Goal: Information Seeking & Learning: Learn about a topic

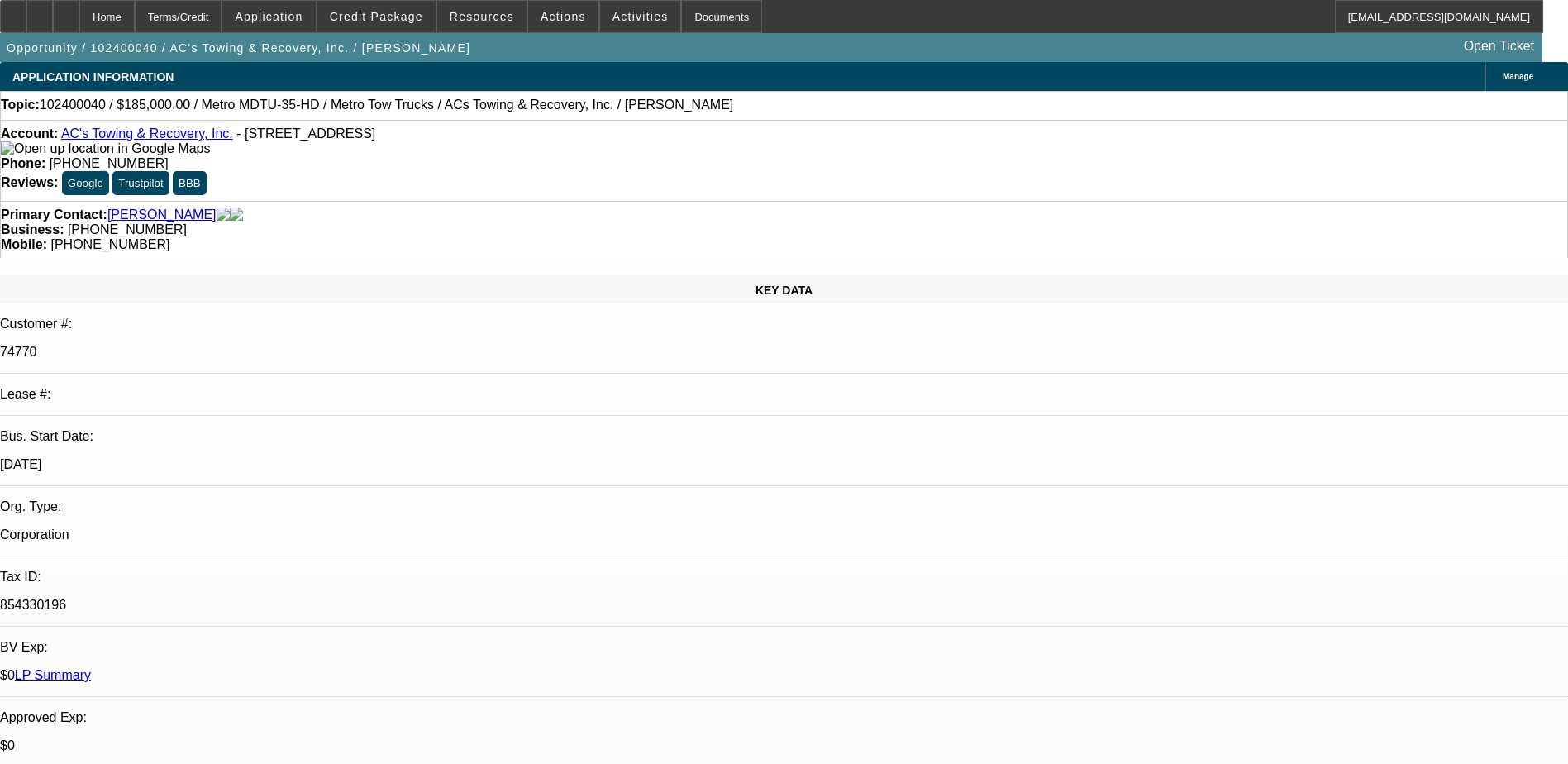
select select "0"
select select "2"
select select "0.1"
select select "0"
select select "2"
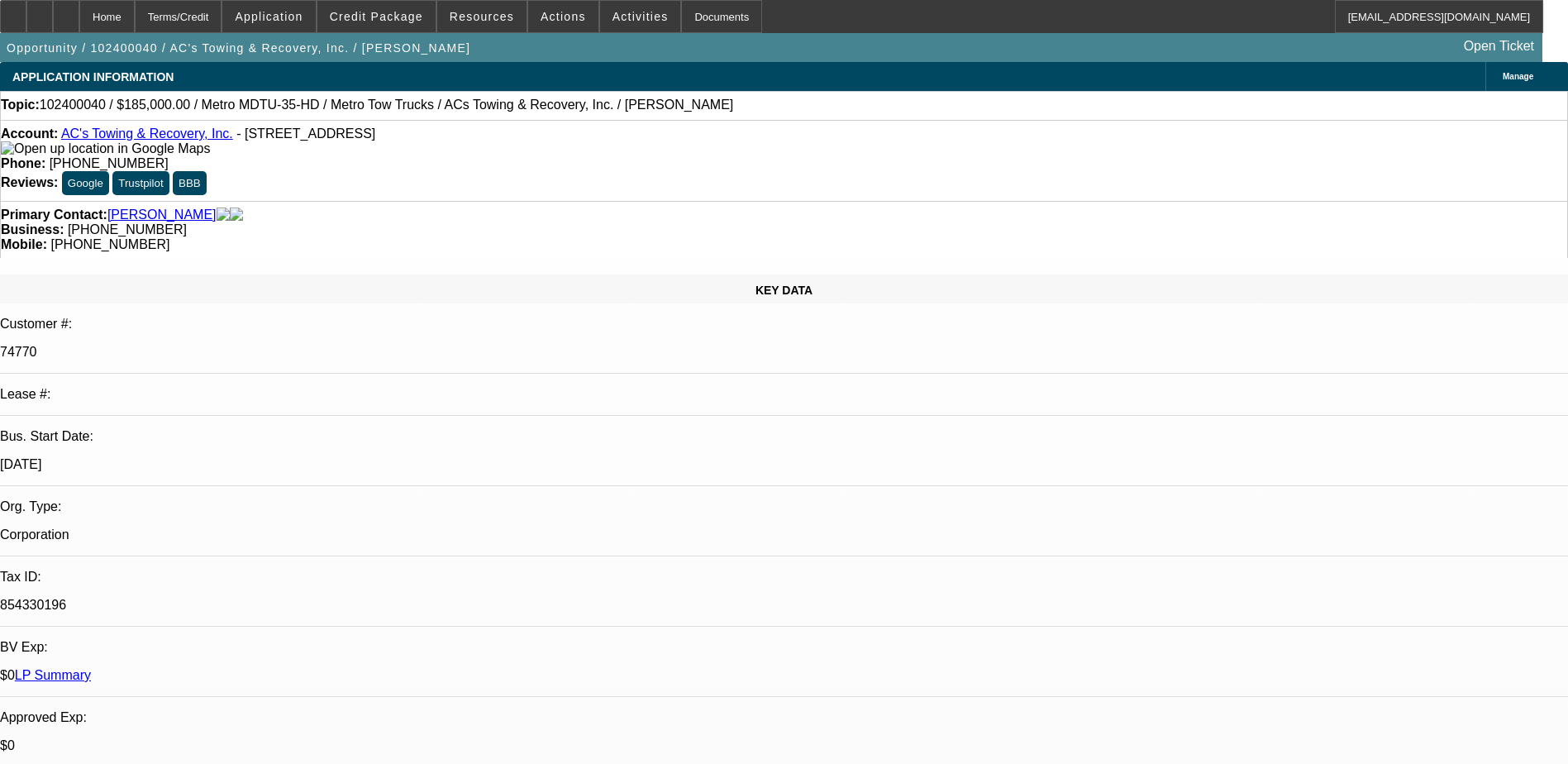
select select "0.1"
select select "0"
select select "2"
select select "0.1"
select select "1"
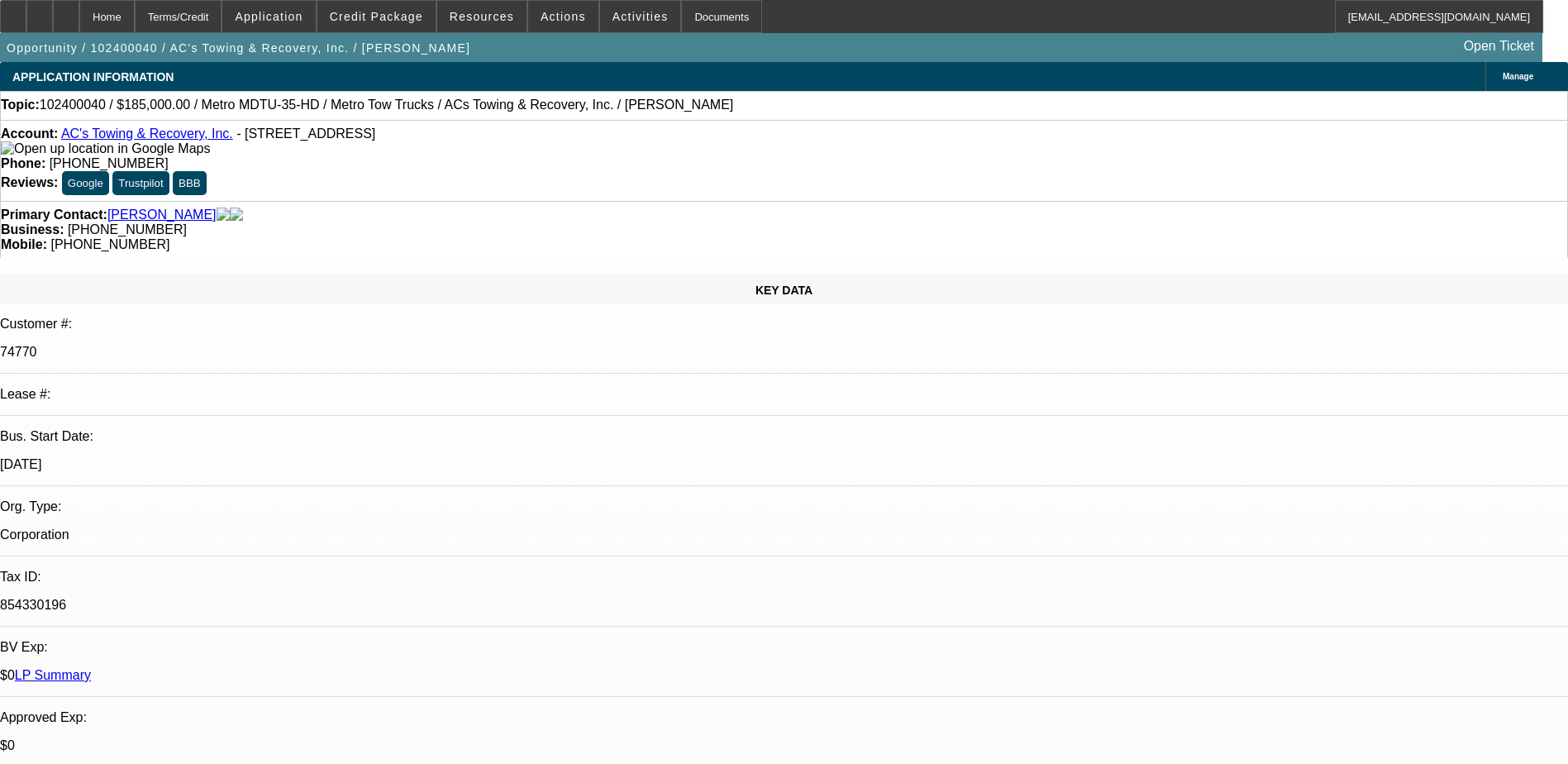
select select "2"
select select "4"
select select "1"
select select "2"
select select "4"
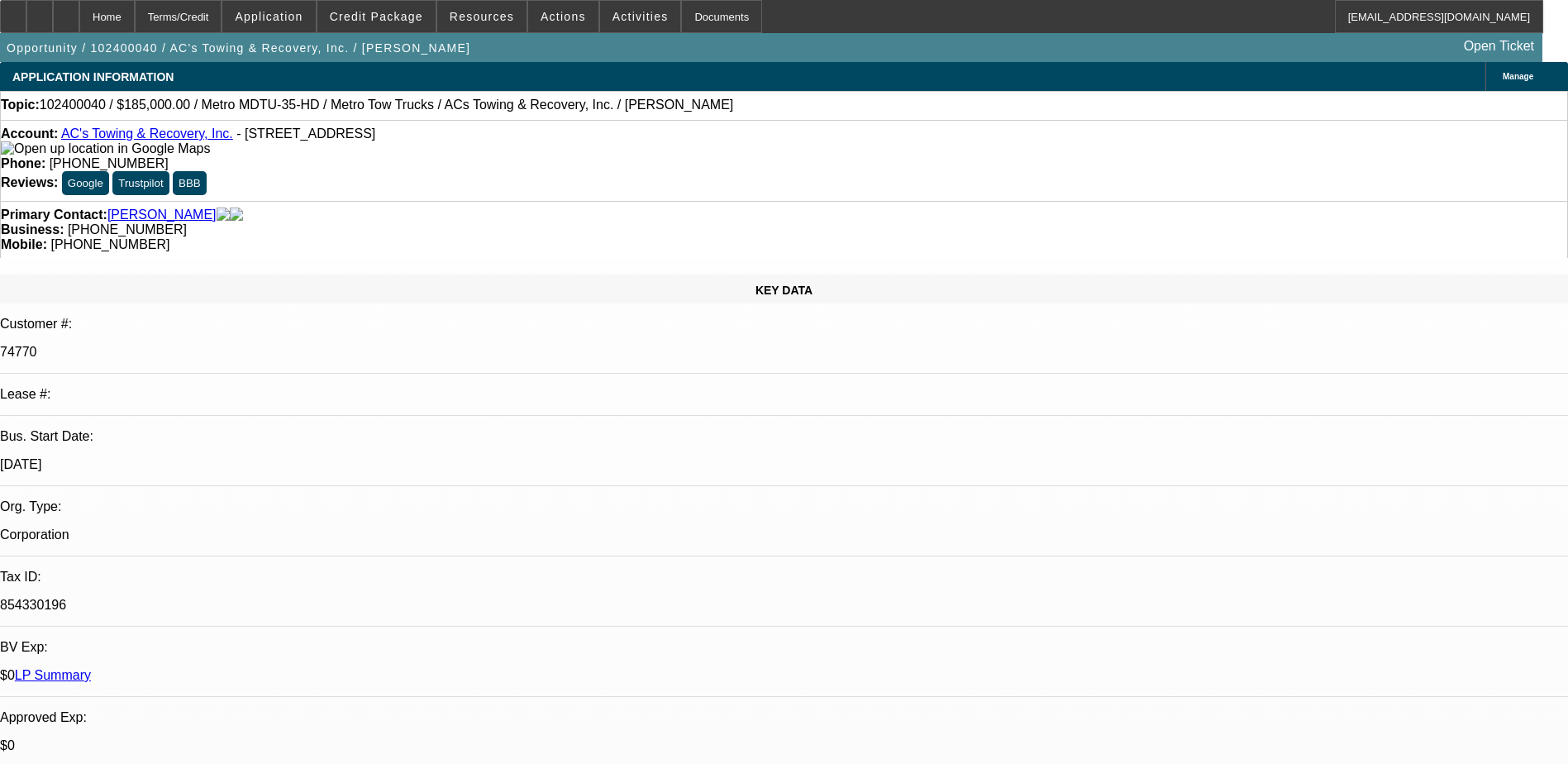
select select "1"
select select "2"
select select "4"
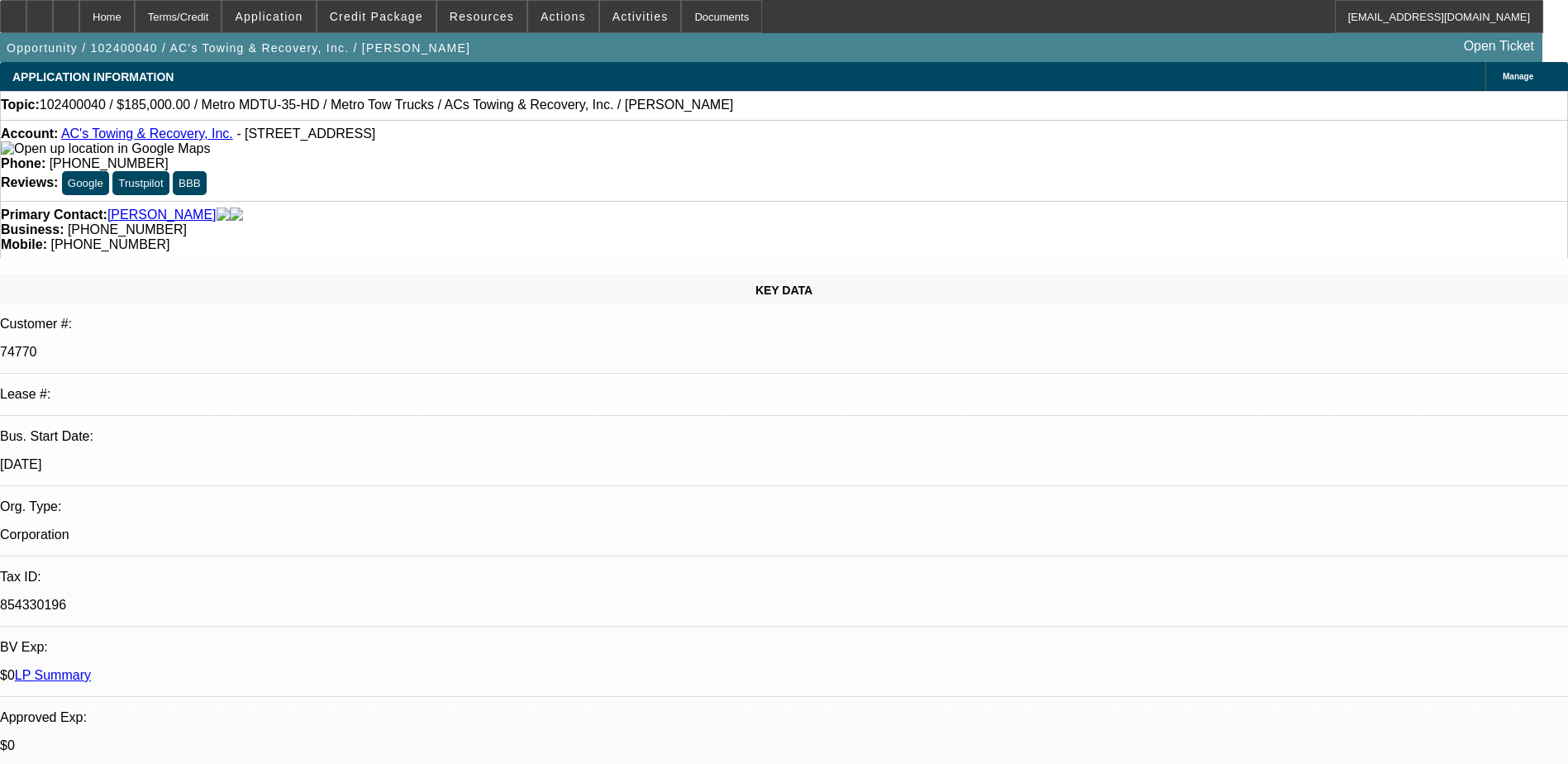
scroll to position [198, 0]
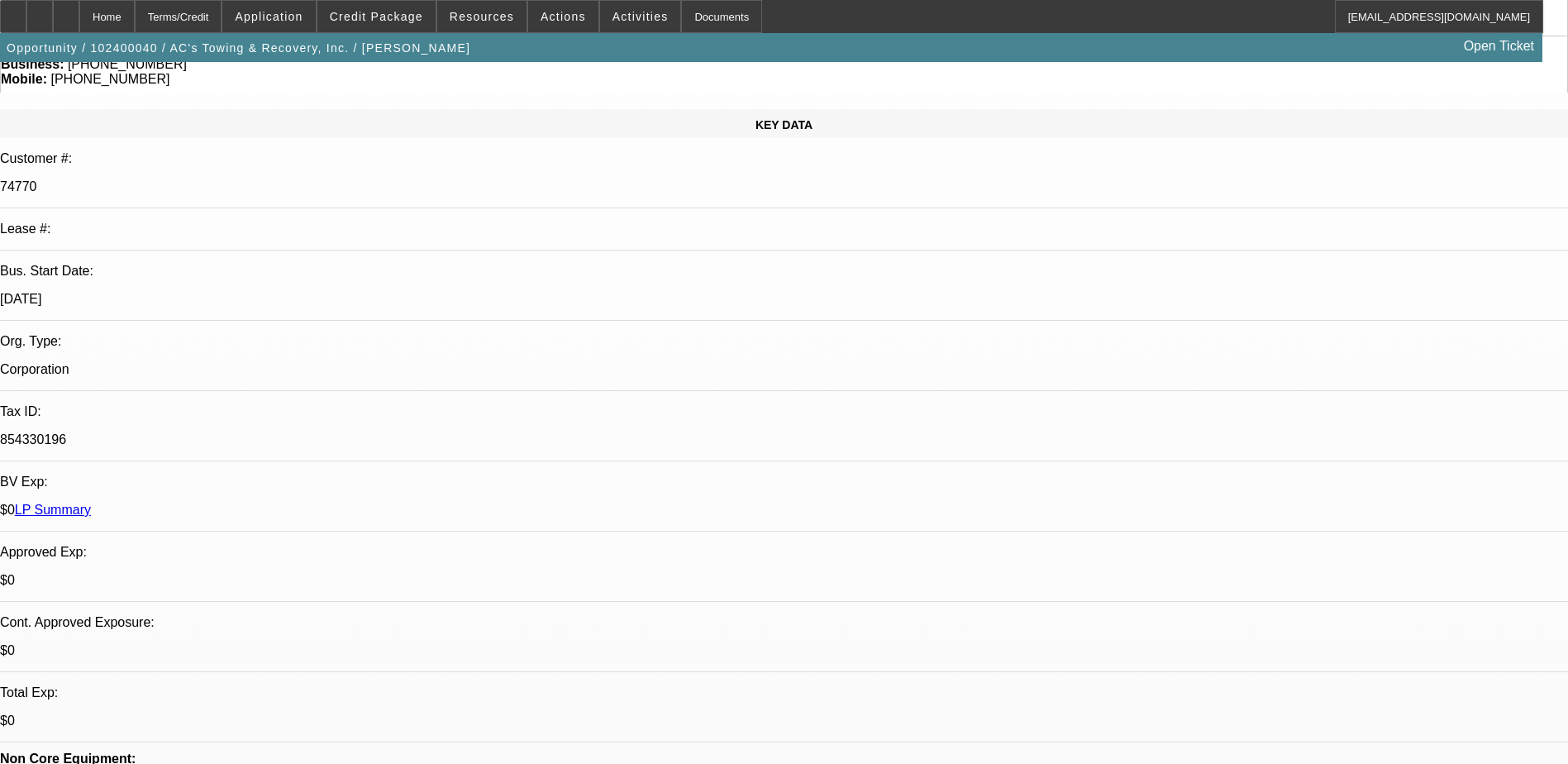
scroll to position [115, 0]
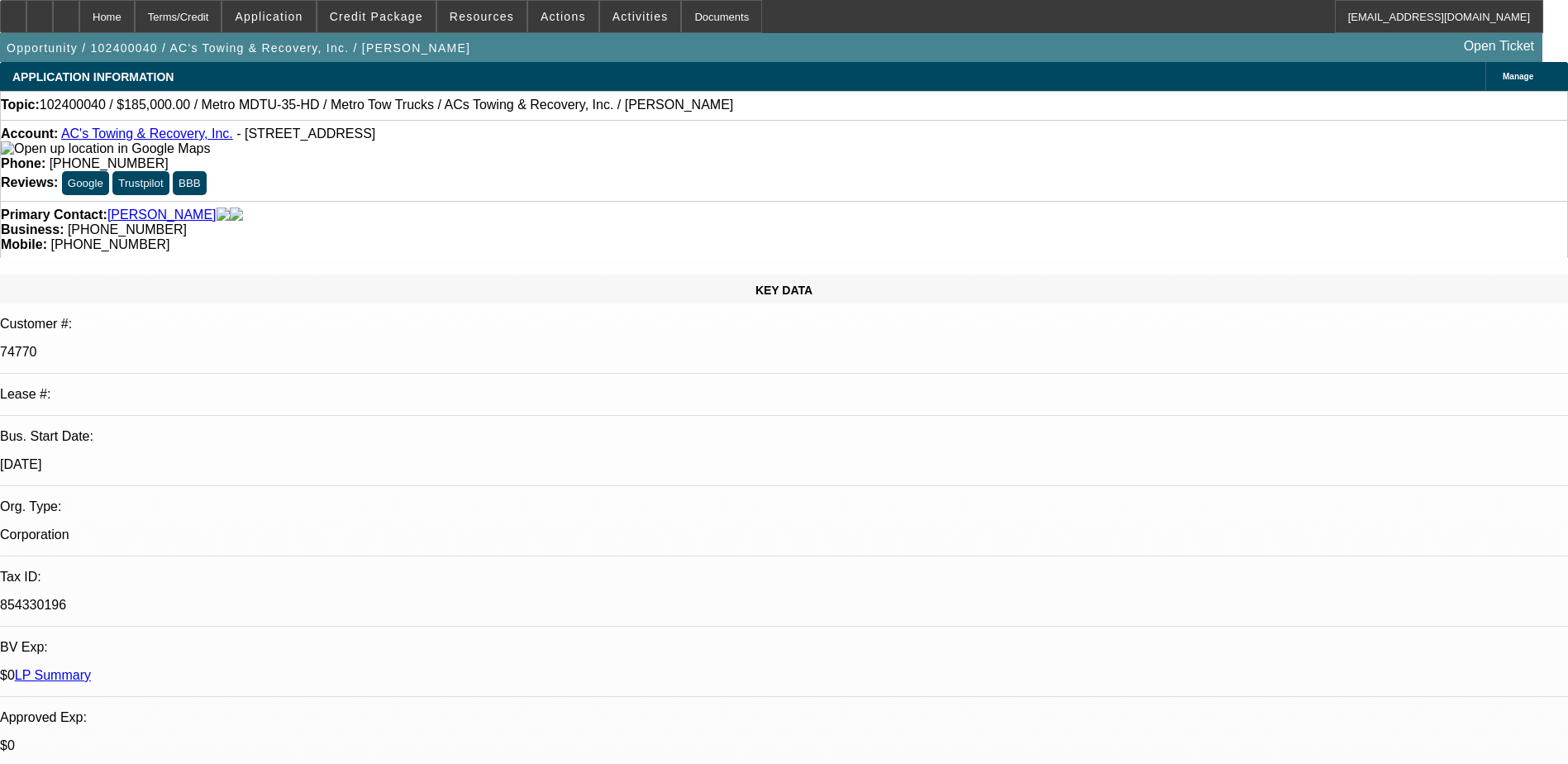
scroll to position [0, 0]
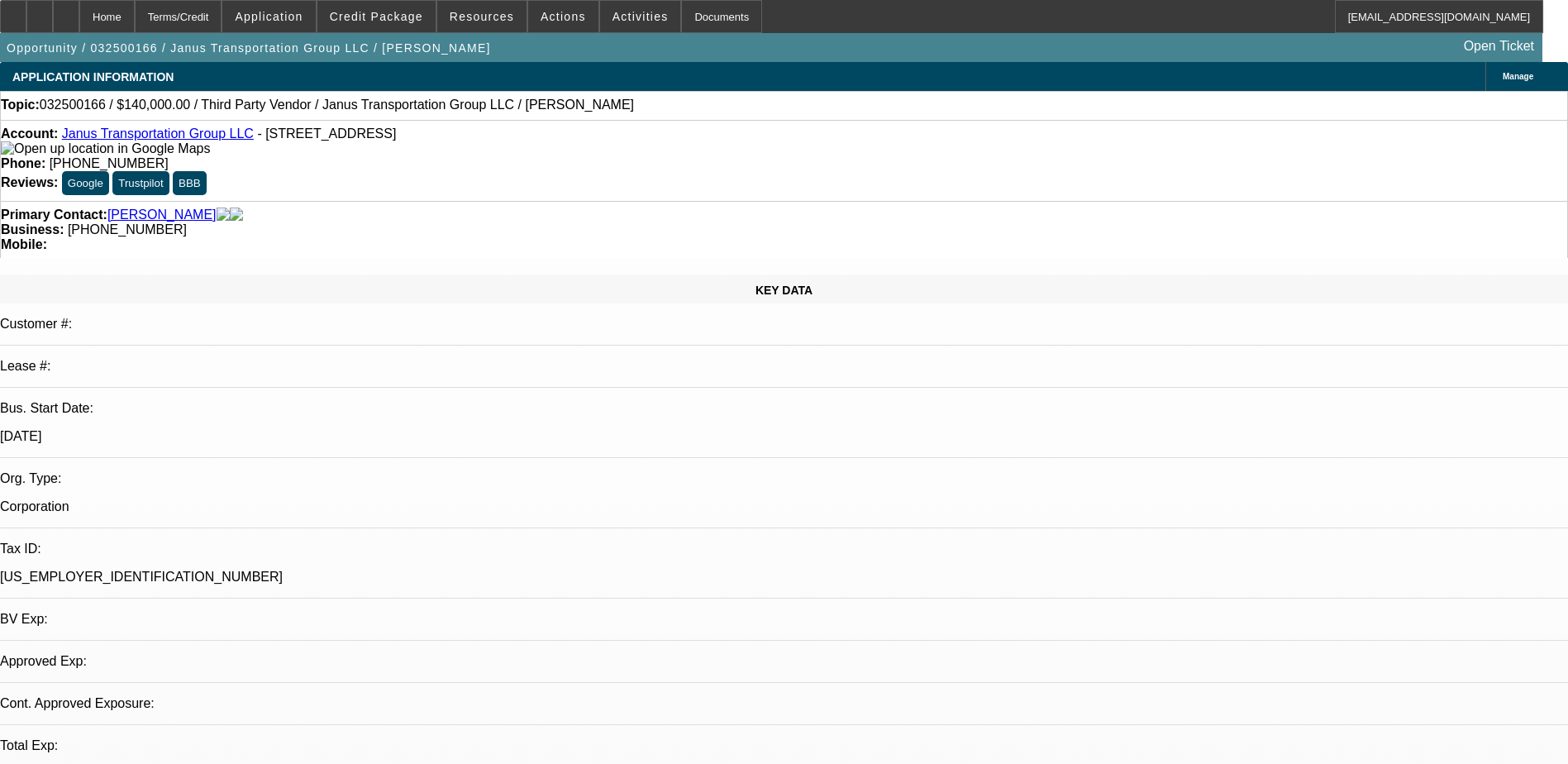
select select "0"
select select "2"
select select "0.1"
select select "1"
select select "2"
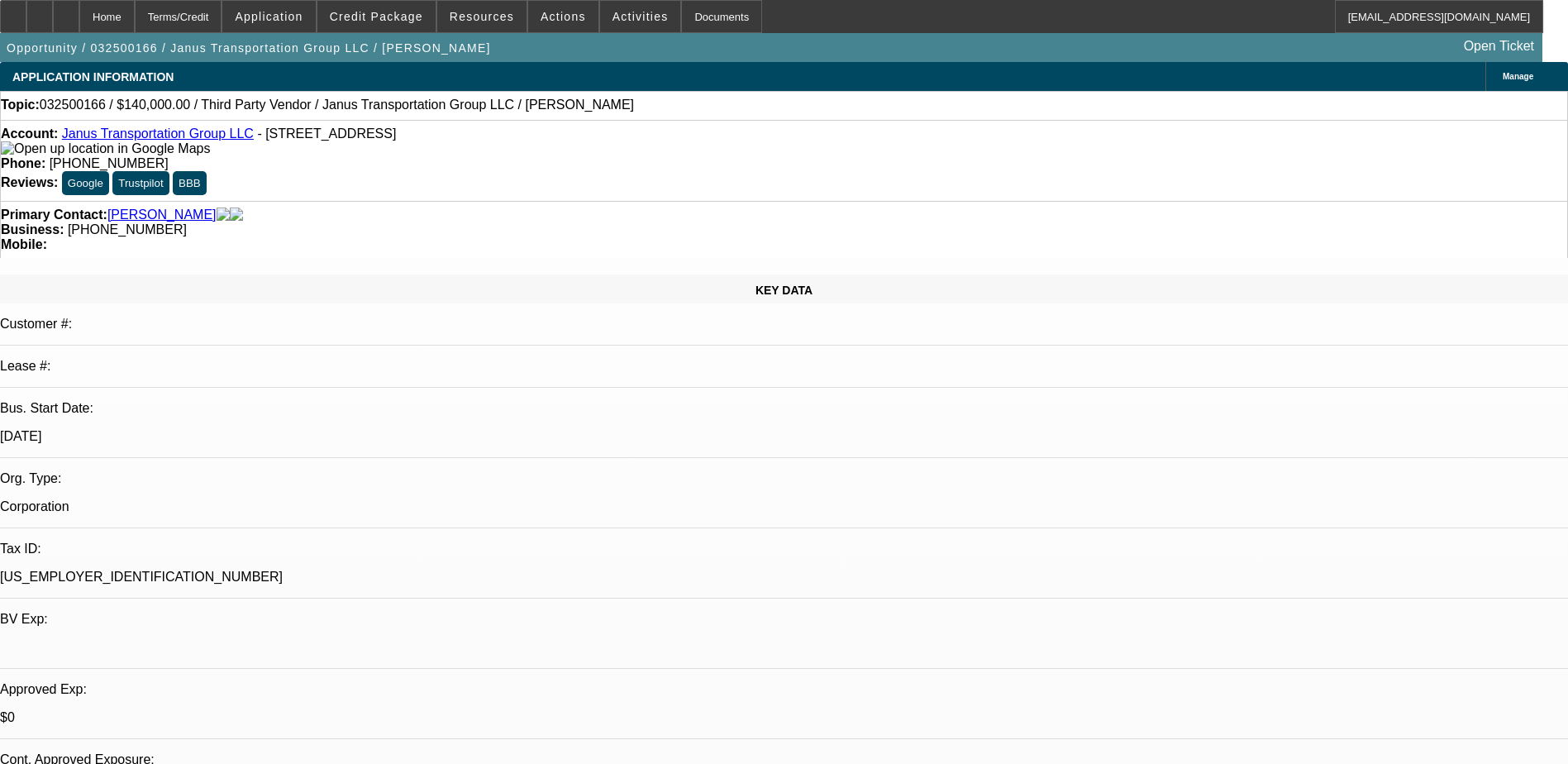
select select "4"
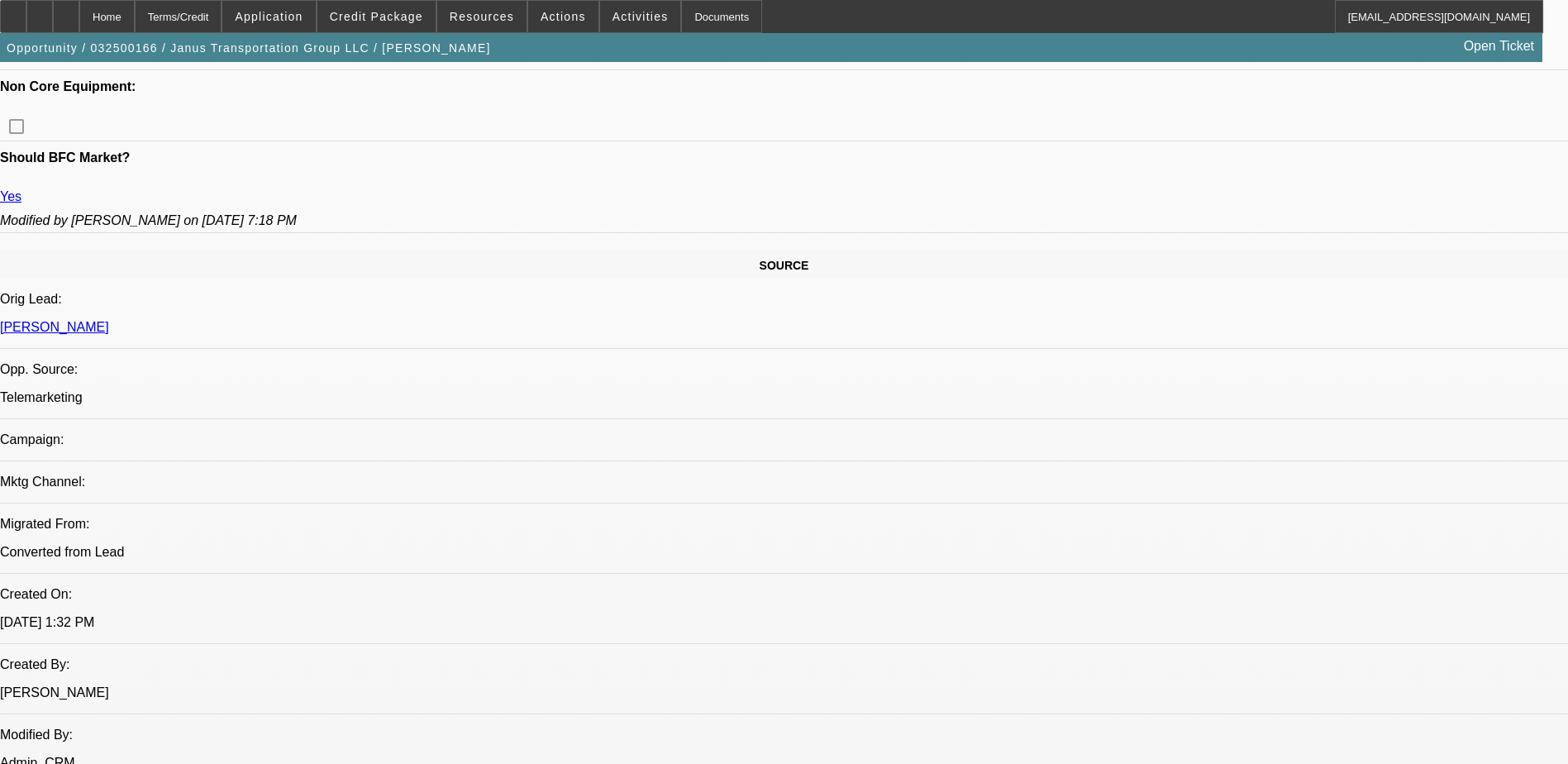
scroll to position [827, 0]
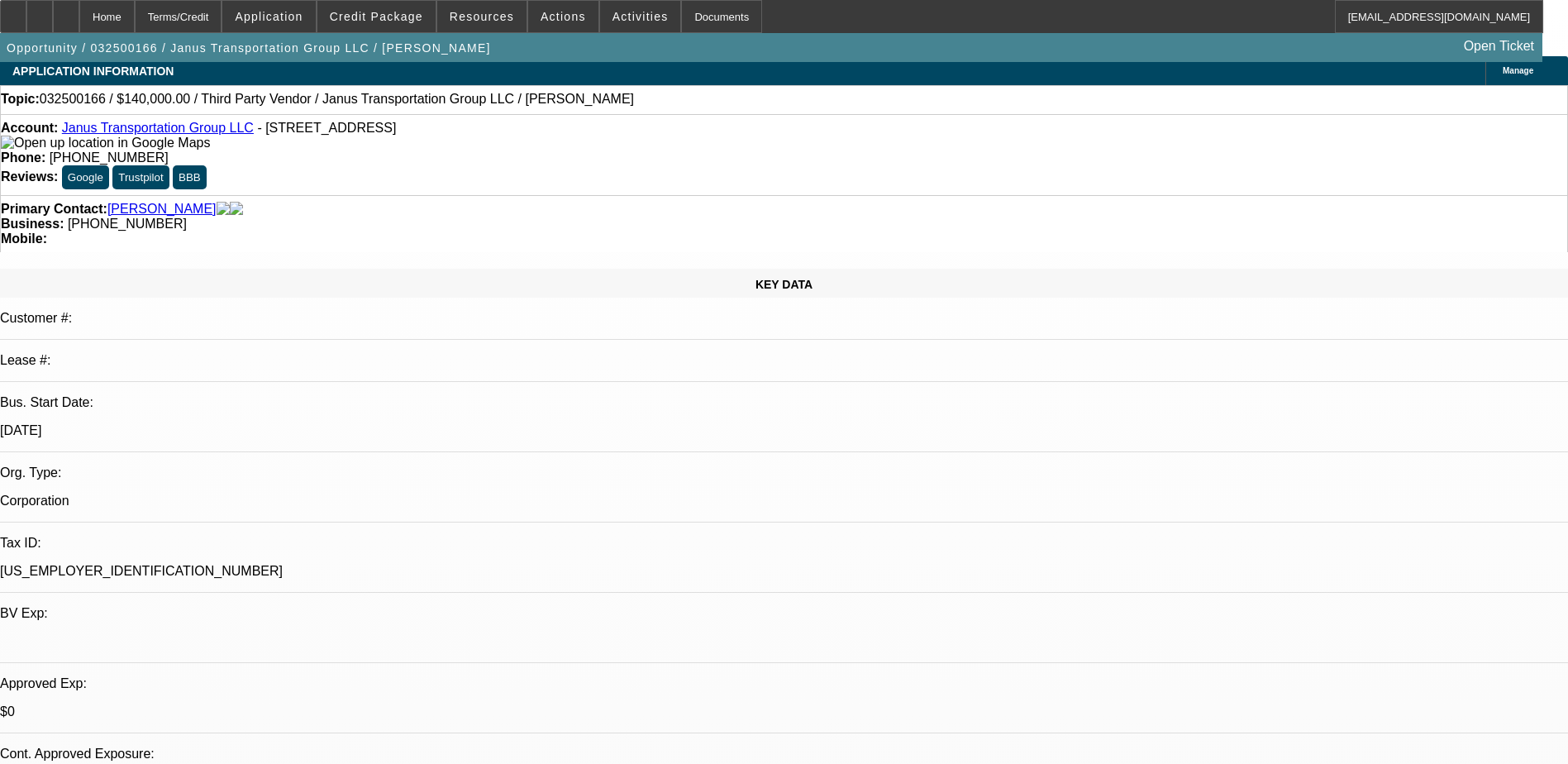
scroll to position [0, 0]
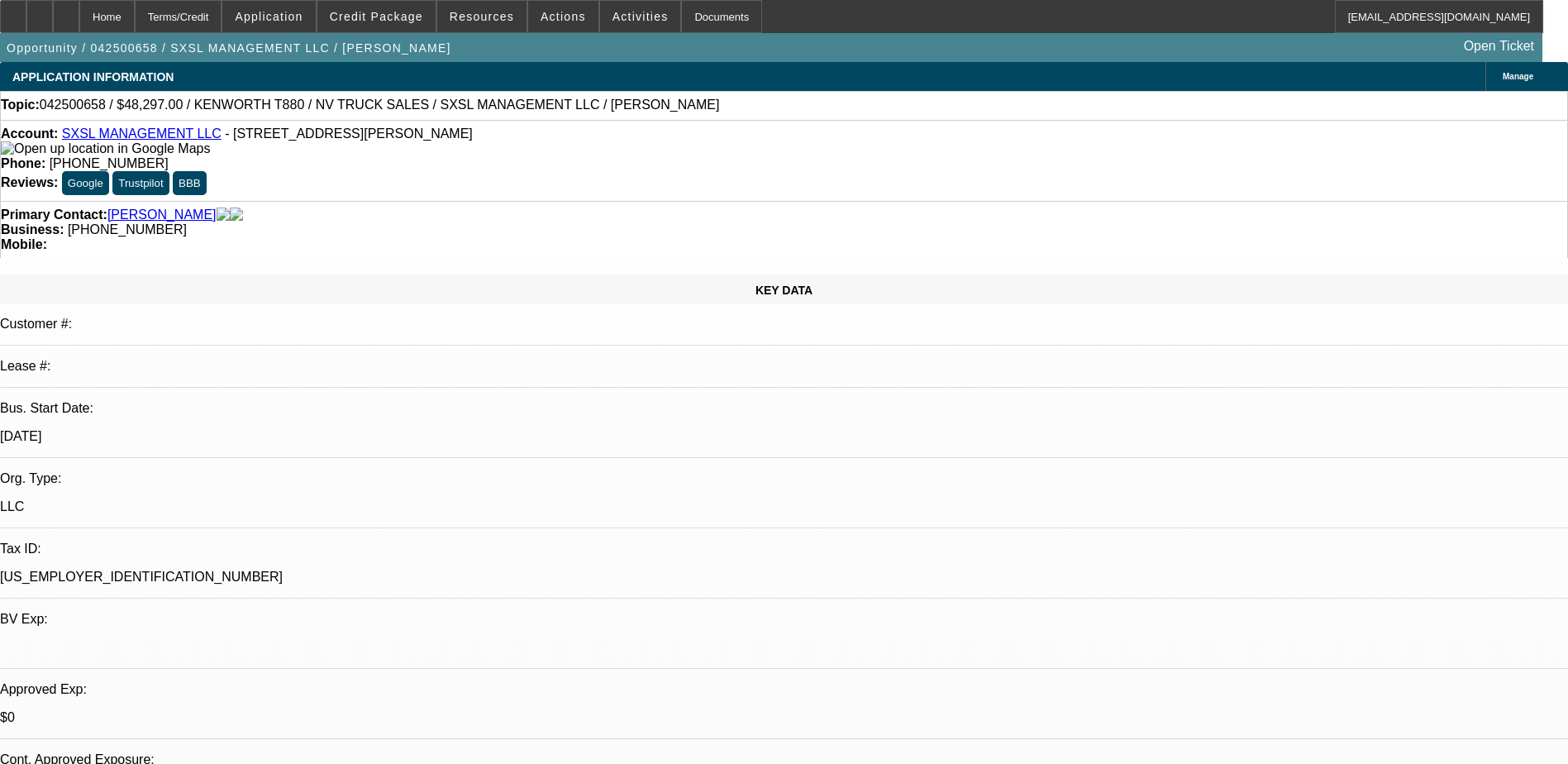
select select "0"
select select "0.1"
select select "0"
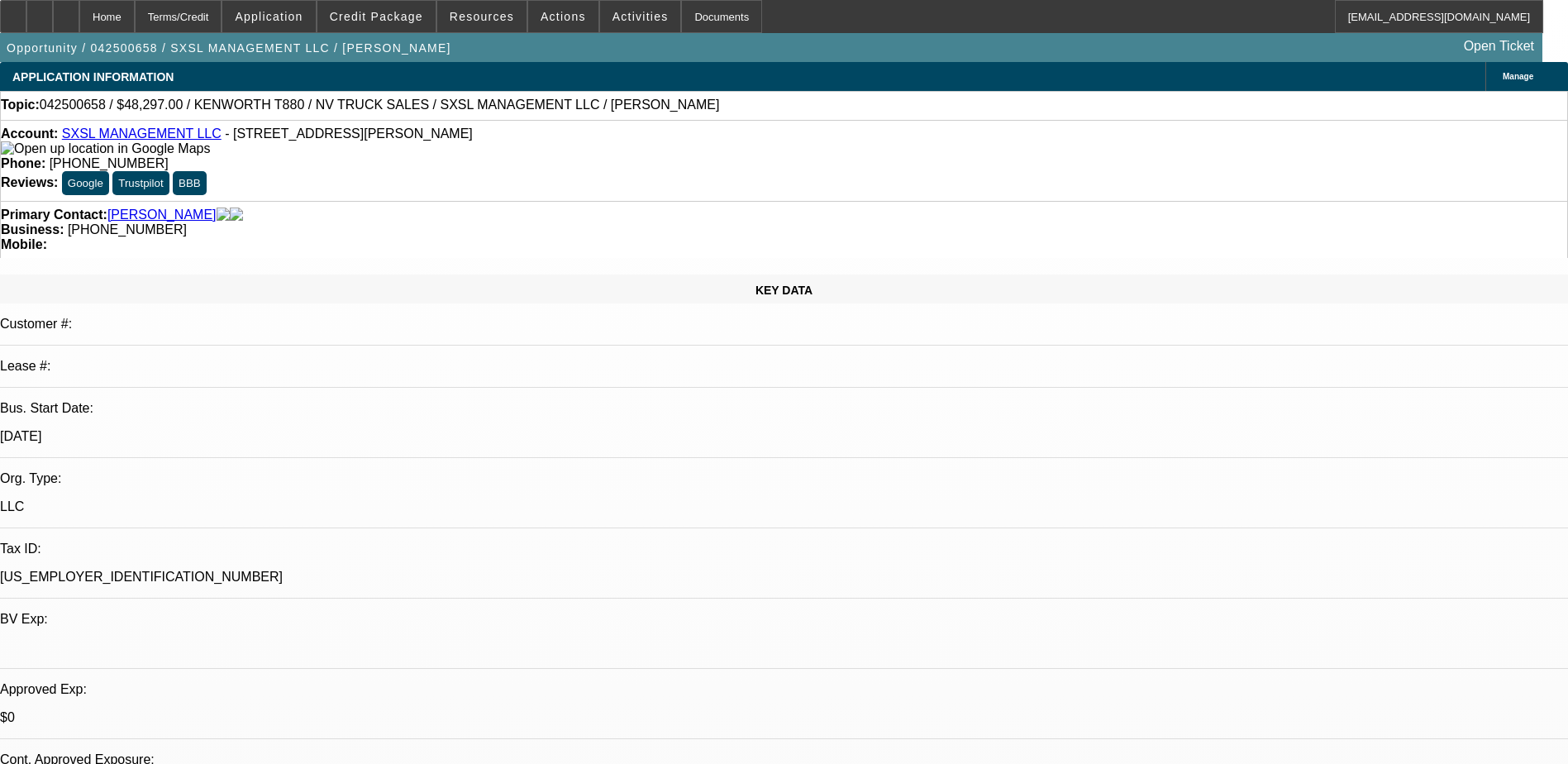
select select "0.1"
select select "0"
select select "0.1"
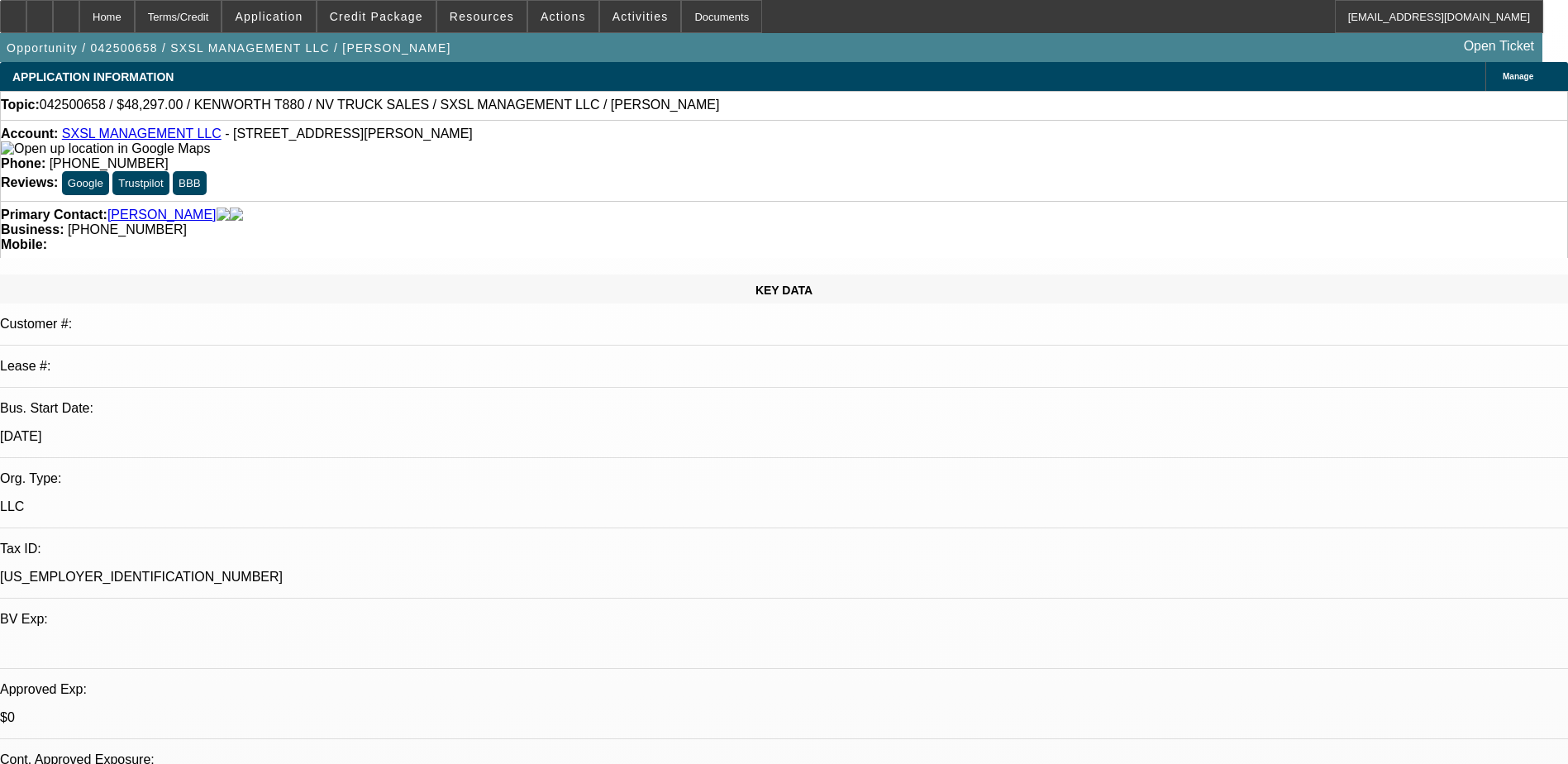
select select "0"
select select "0.1"
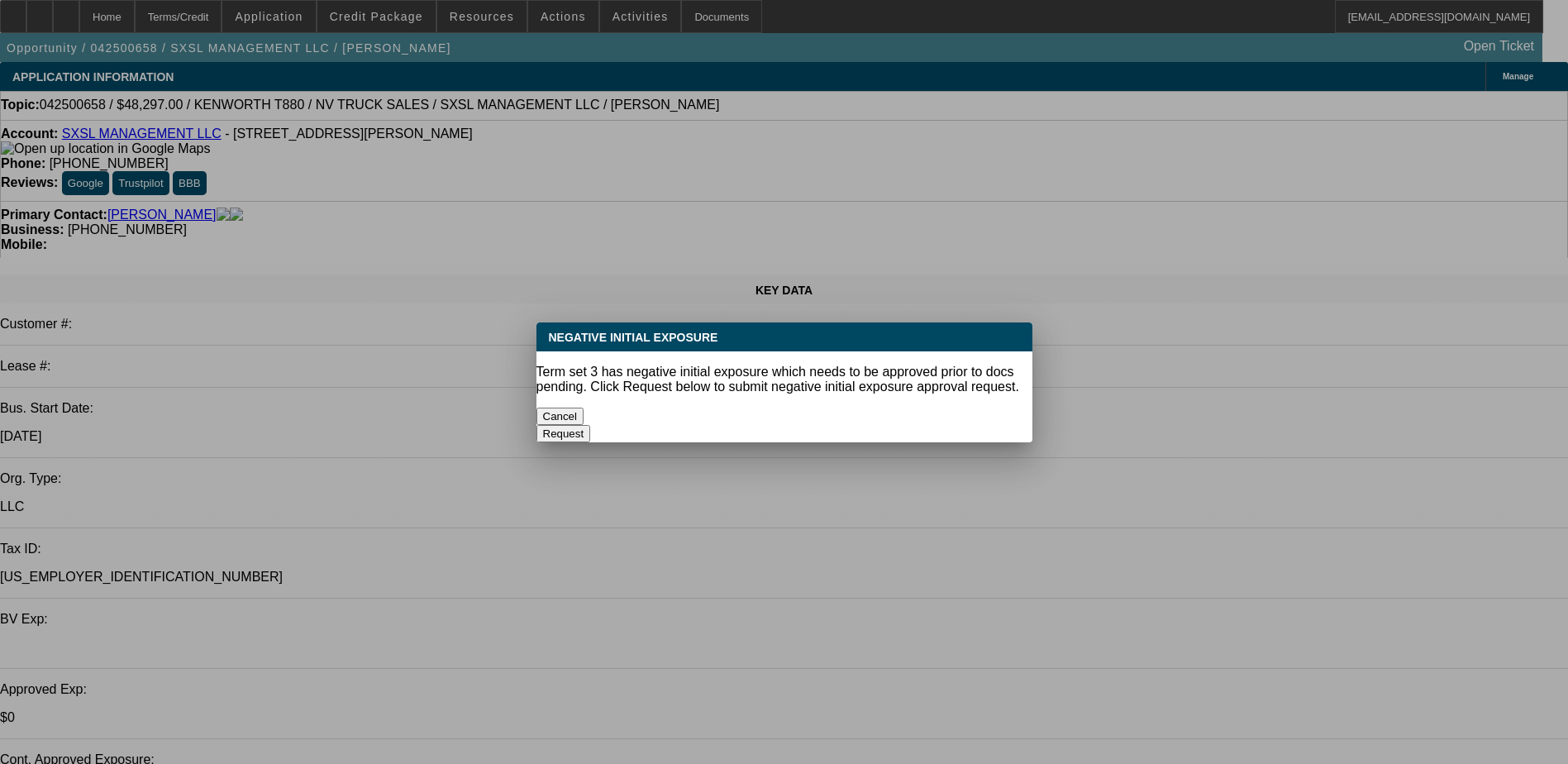
select select "1"
select select "5"
select select "1"
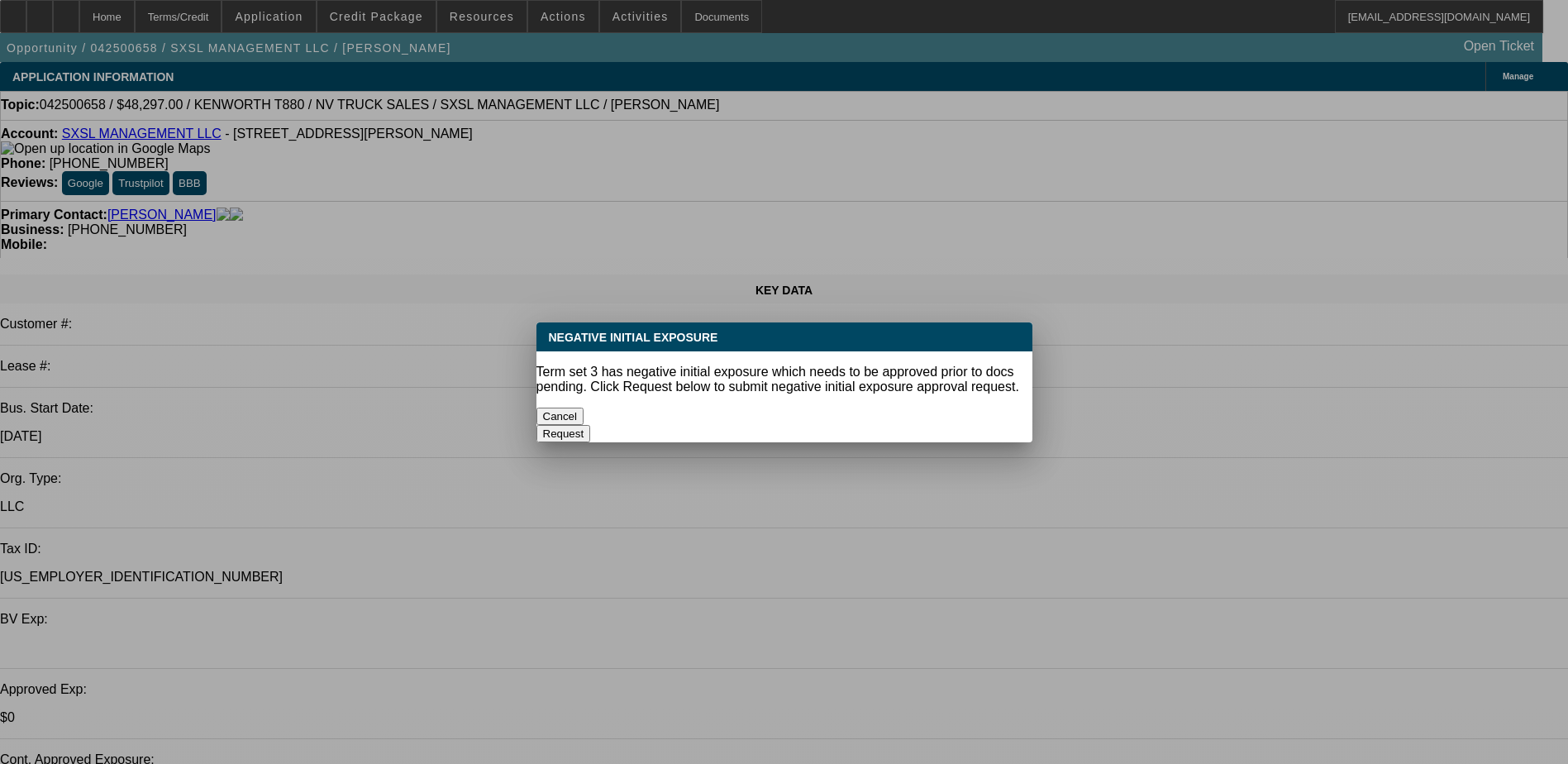
select select "5"
select select "1"
select select "5"
select select "1"
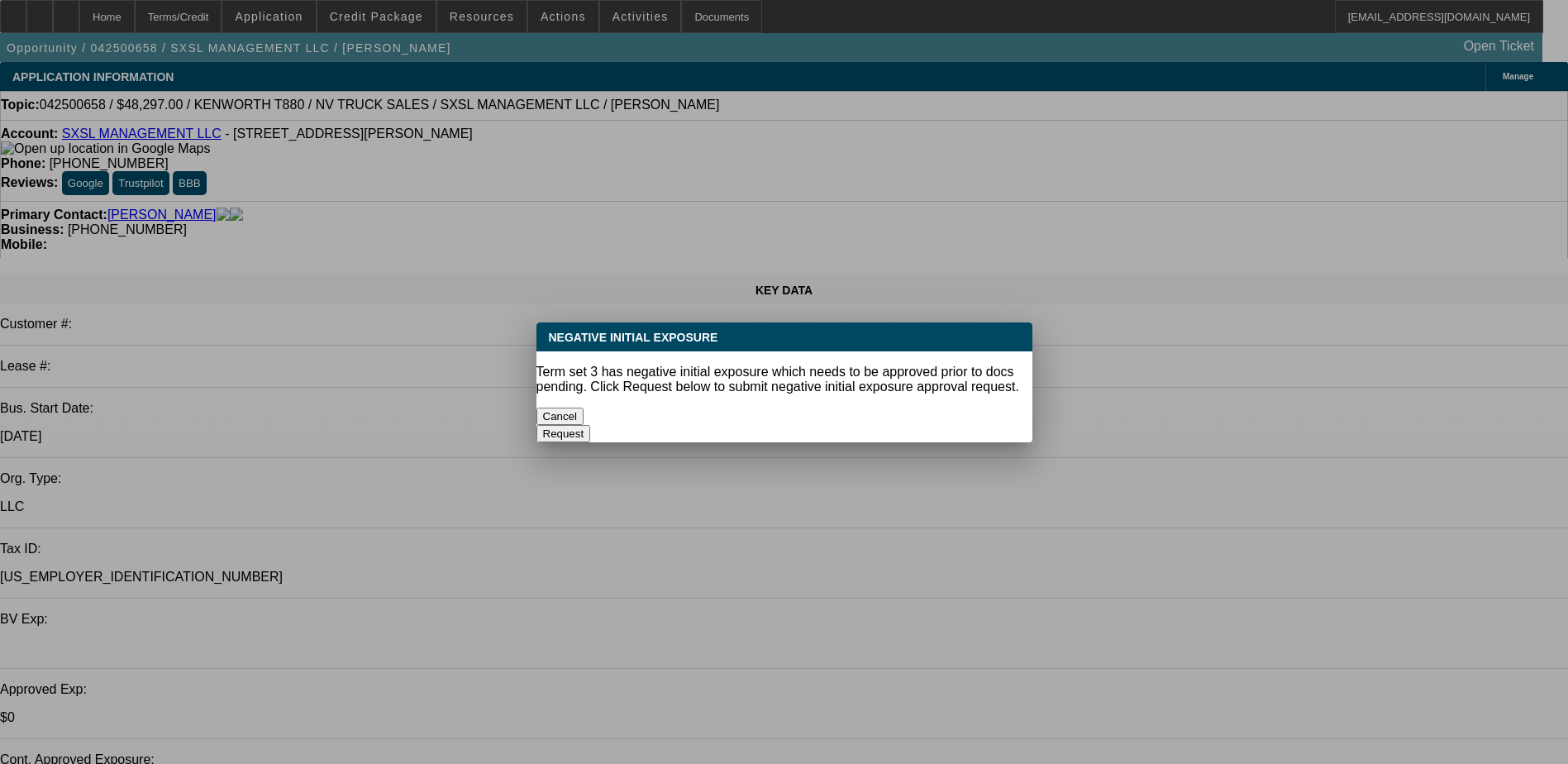
select select "1"
select select "4"
click at [584, 410] on button "Cancel" at bounding box center [561, 416] width 48 height 17
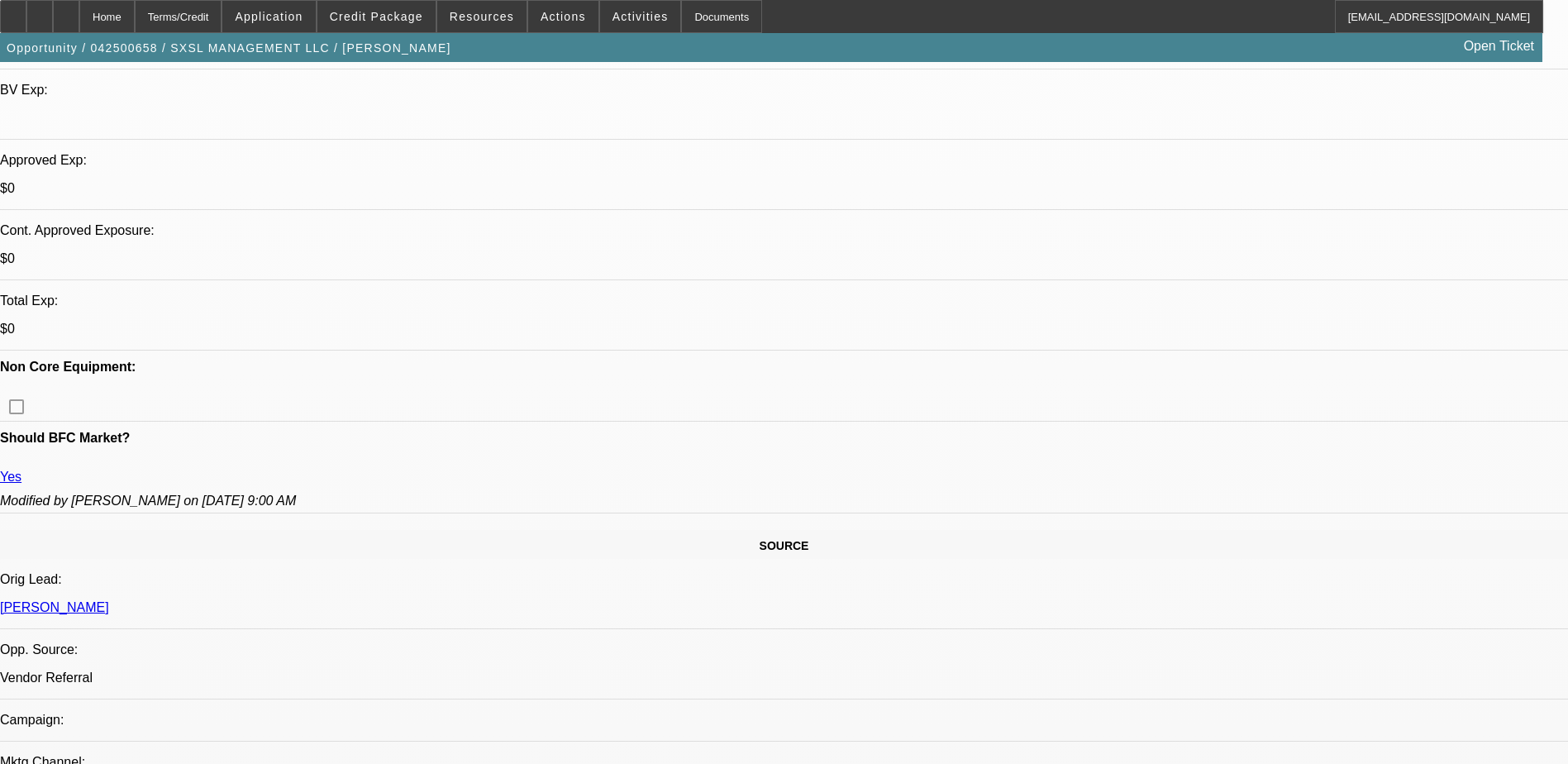
scroll to position [492, 0]
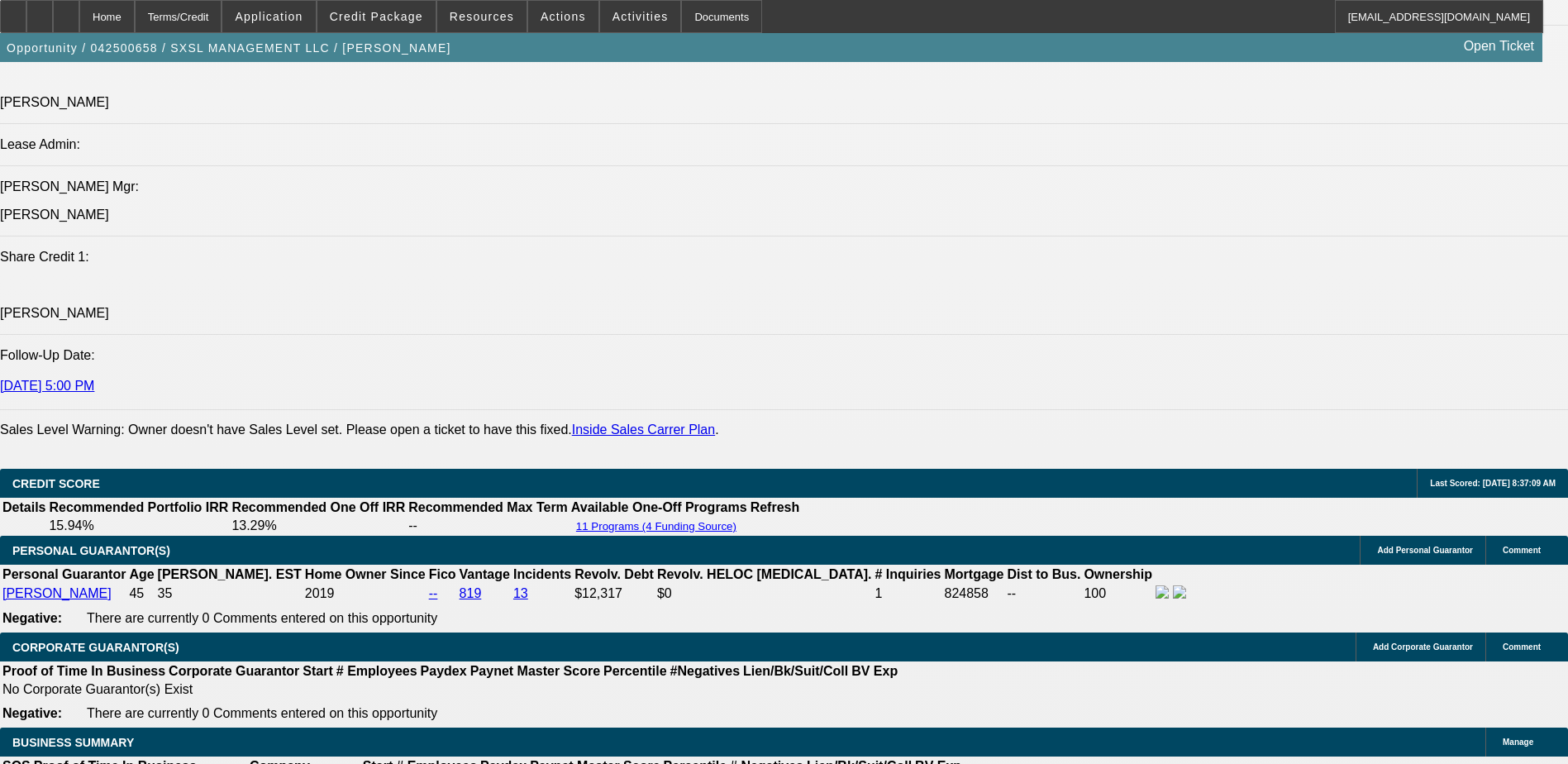
scroll to position [2063, 0]
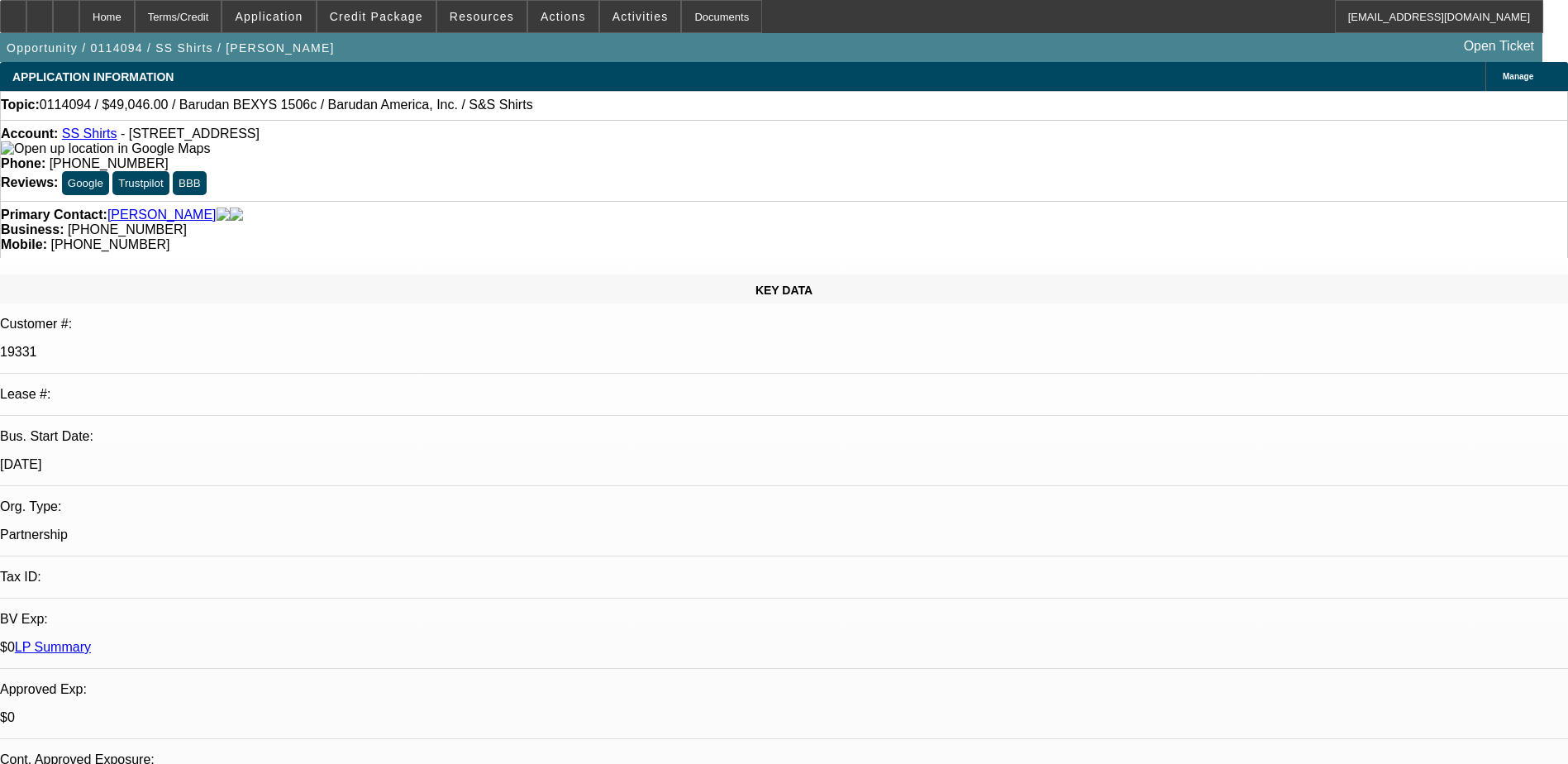
select select "0"
select select "2"
select select "0.1"
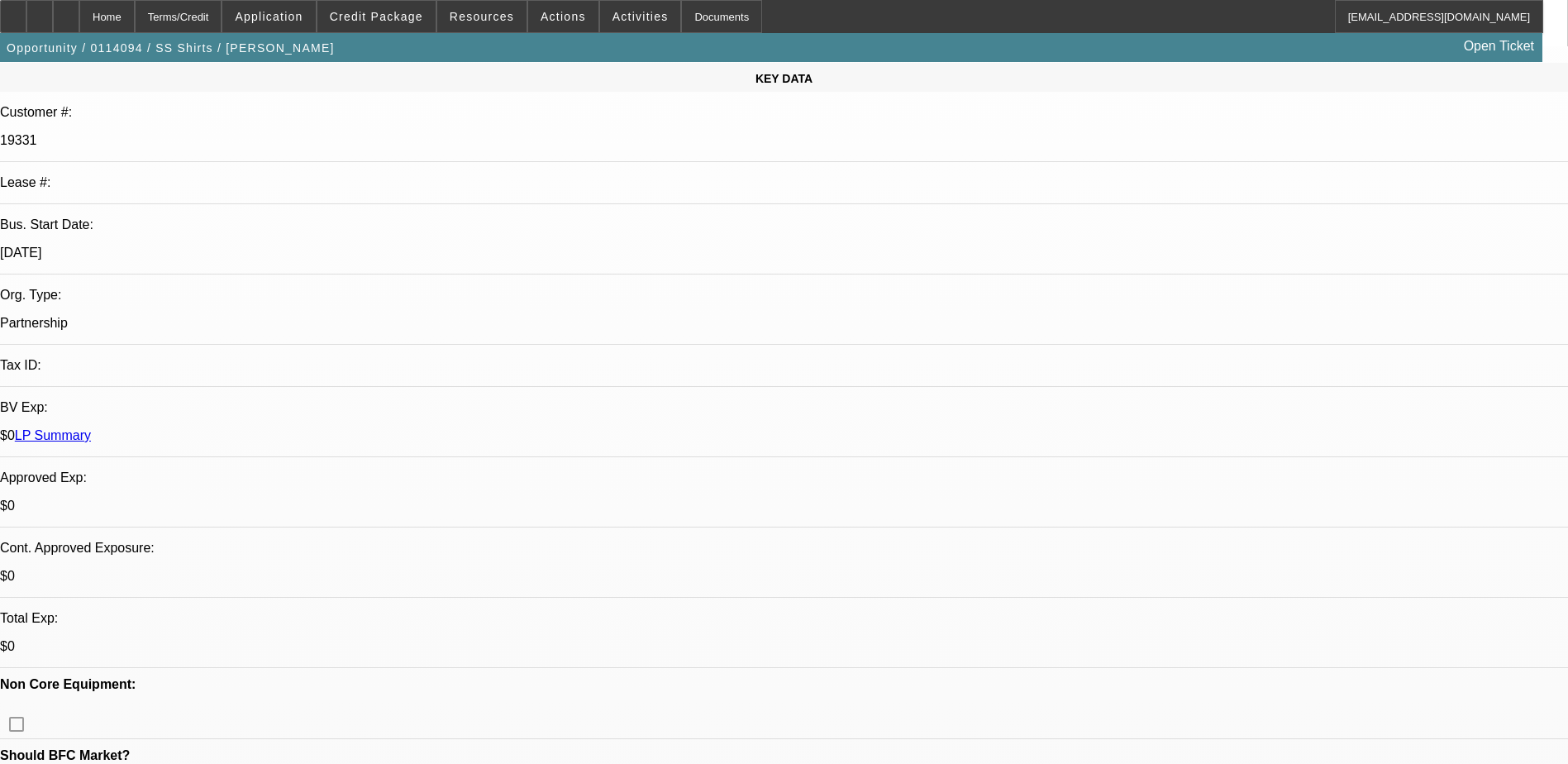
select select "1"
select select "2"
select select "4"
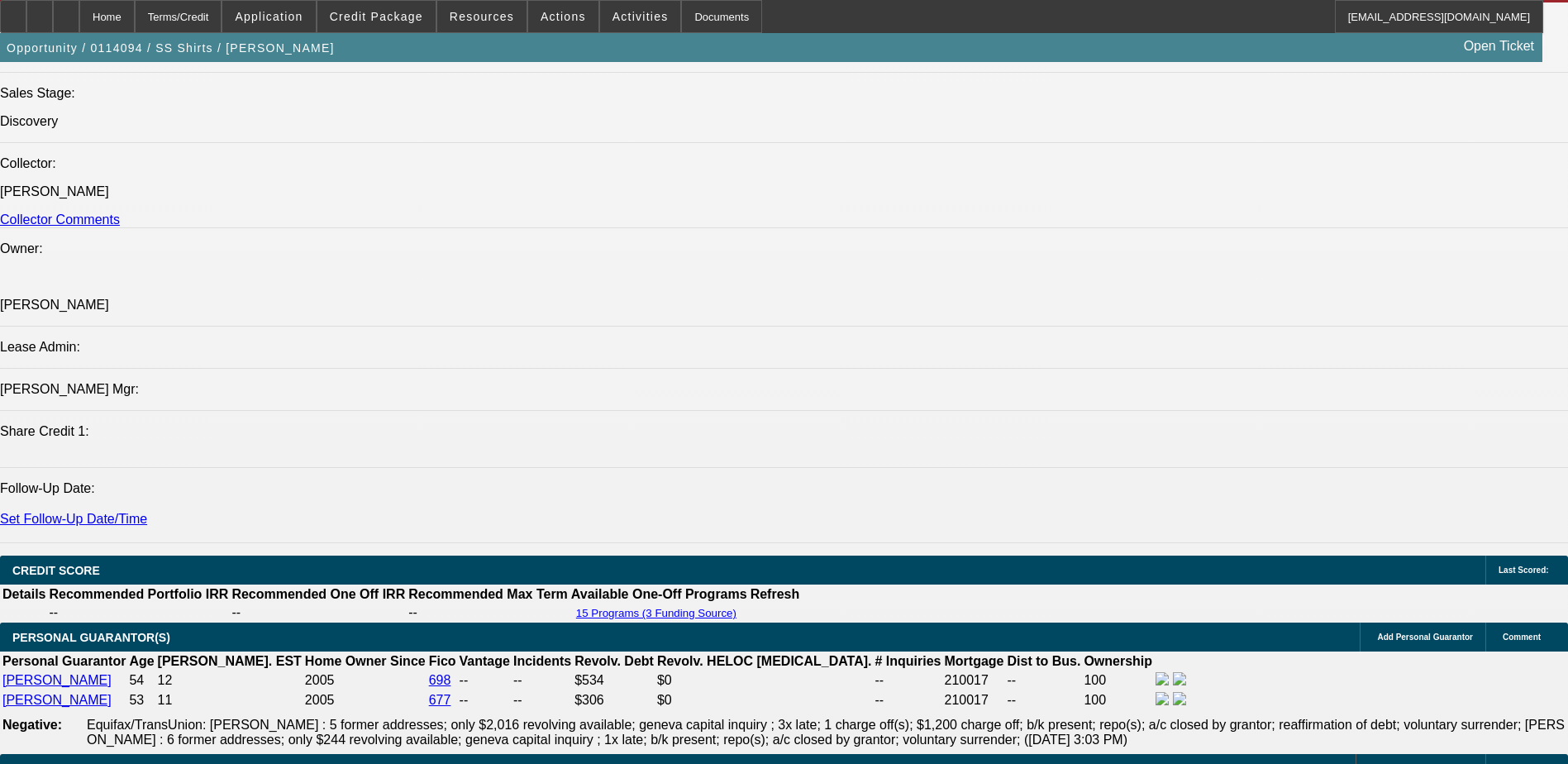
scroll to position [1831, 0]
